Goal: Navigation & Orientation: Find specific page/section

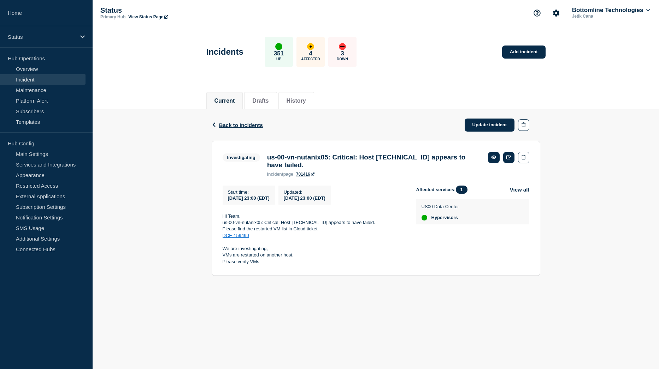
click at [32, 78] on link "Incident" at bounding box center [42, 79] width 85 height 11
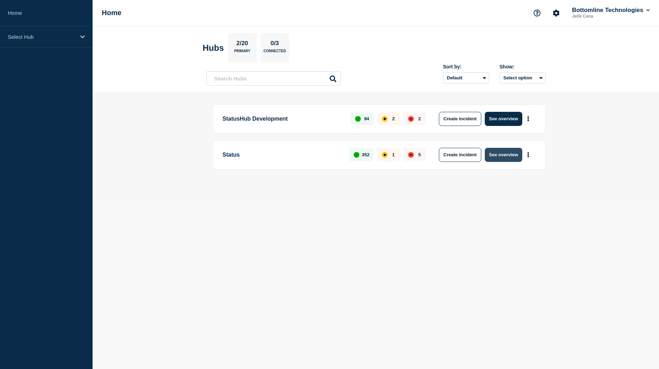
click at [498, 156] on button "See overview" at bounding box center [503, 155] width 37 height 14
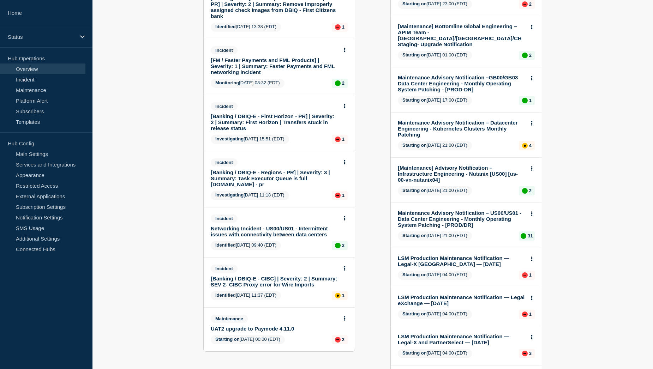
scroll to position [141, 0]
